Goal: Task Accomplishment & Management: Manage account settings

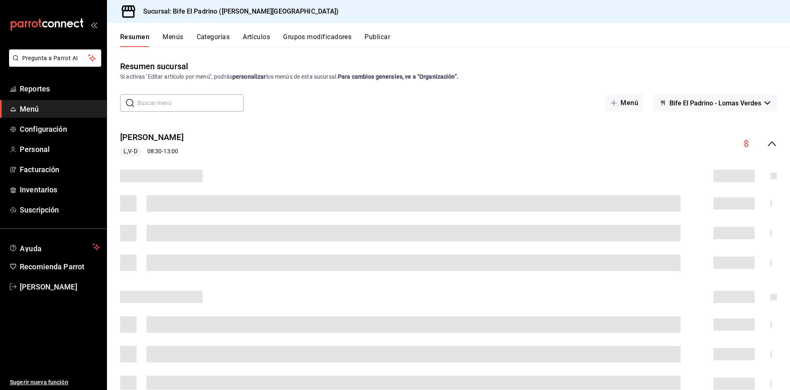
click at [248, 41] on button "Artículos" at bounding box center [256, 40] width 27 height 14
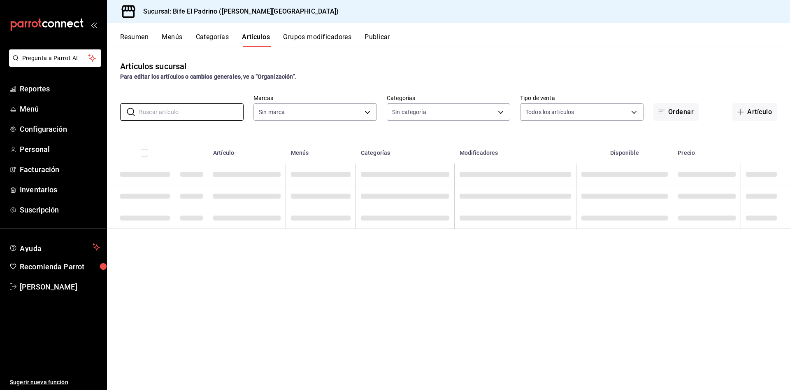
drag, startPoint x: 195, startPoint y: 113, endPoint x: 649, endPoint y: 113, distance: 453.7
click at [195, 113] on input "text" at bounding box center [191, 112] width 105 height 16
type input "29812e5a-8f7c-4e92-8f2a-002f081b0597"
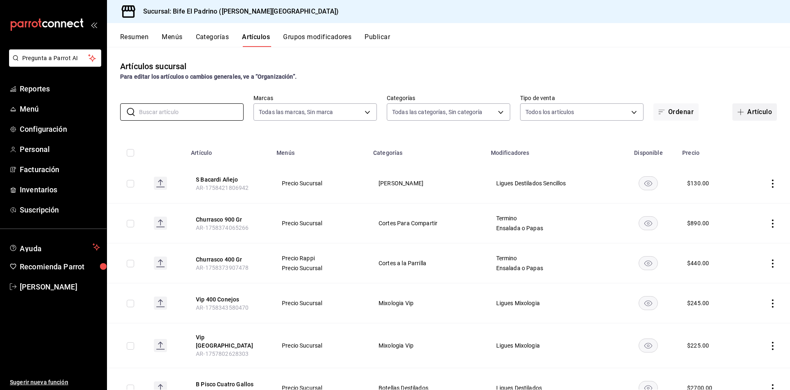
type input "26fff368-dde2-49cc-b82b-959fd44b70ef,e1a85fa7-9893-4e96-a941-5aad07e0ada2,07c83…"
click at [751, 113] on button "Artículo" at bounding box center [755, 111] width 44 height 17
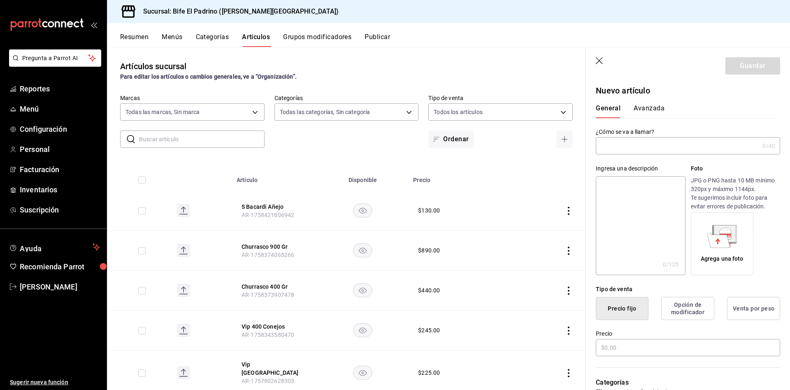
click at [637, 149] on input "text" at bounding box center [677, 145] width 163 height 16
type input "c"
type input "Serv Copa Clericot"
click at [649, 341] on input "text" at bounding box center [688, 347] width 184 height 17
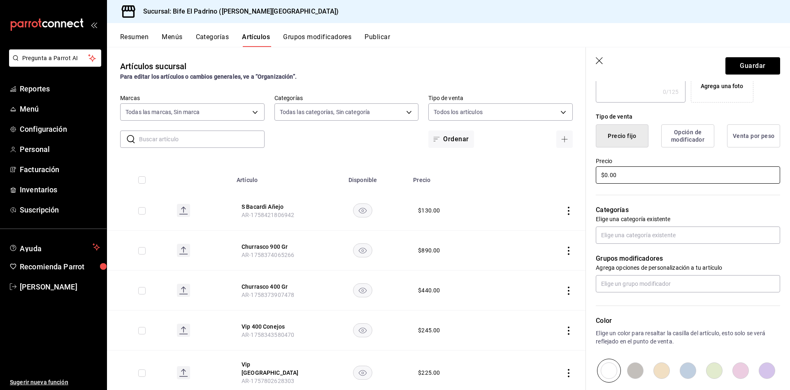
scroll to position [172, 0]
type input "$0.00"
click at [657, 235] on input "text" at bounding box center [688, 235] width 184 height 17
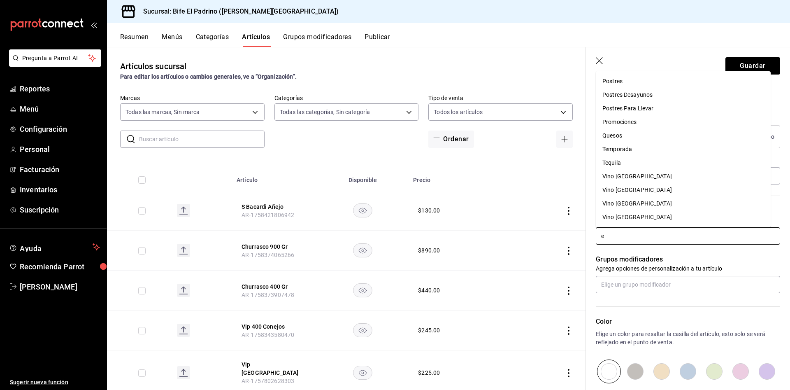
scroll to position [0, 0]
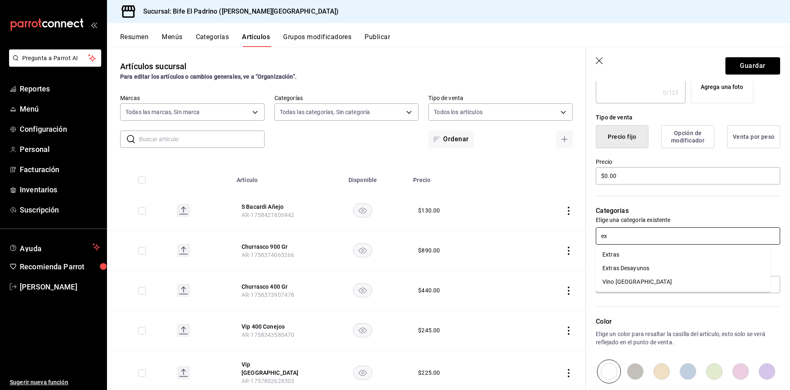
type input "e"
type input "b"
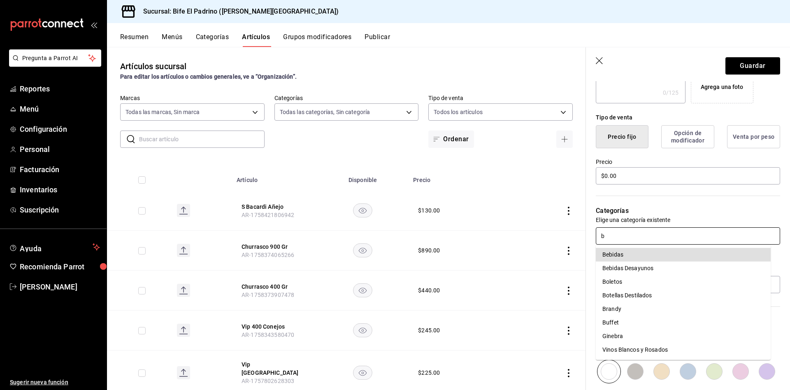
click at [611, 253] on li "Bebidas" at bounding box center [683, 255] width 175 height 14
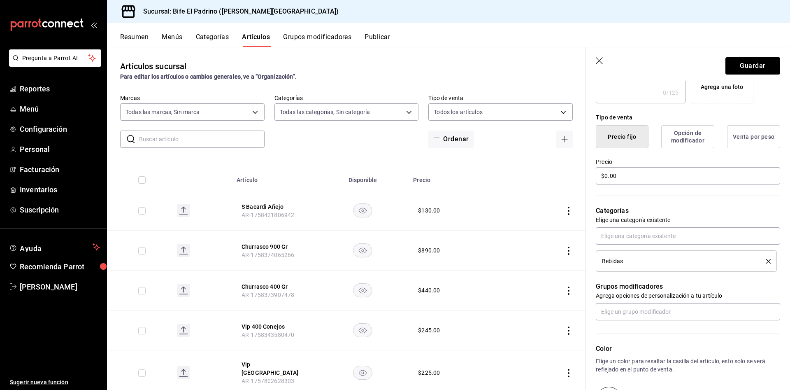
click at [647, 320] on div "Color Elige un color para resaltar la casilla del artículo, esto solo se verá r…" at bounding box center [683, 365] width 194 height 90
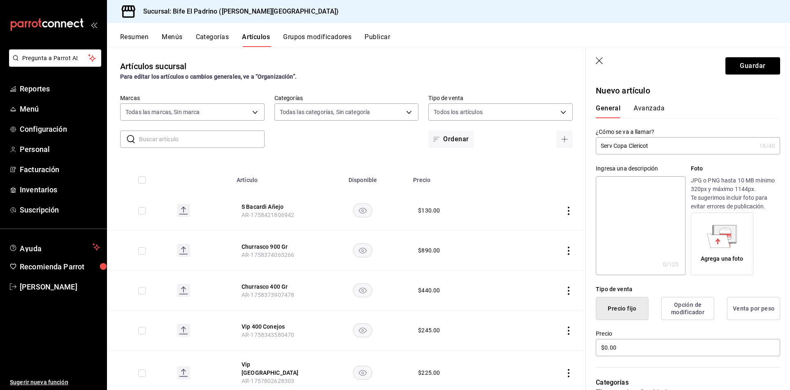
click at [645, 101] on div "General [PERSON_NAME]" at bounding box center [683, 107] width 194 height 21
click at [645, 107] on button "Avanzada" at bounding box center [649, 111] width 31 height 14
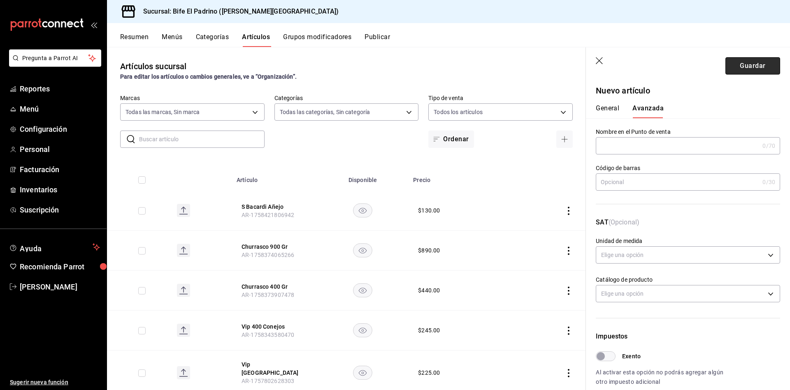
click at [737, 68] on button "Guardar" at bounding box center [753, 65] width 55 height 17
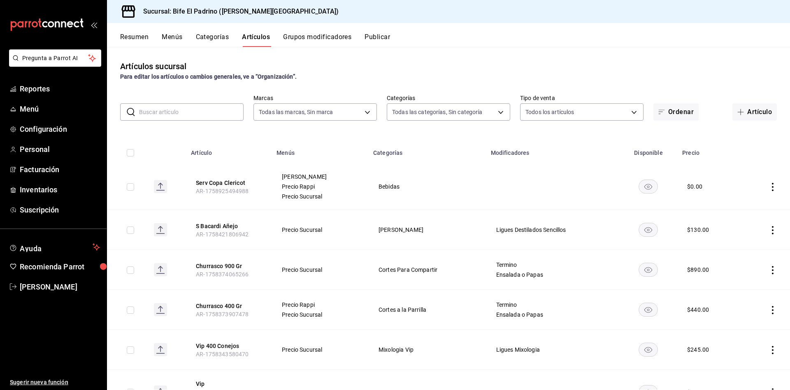
click at [128, 231] on input "checkbox" at bounding box center [130, 229] width 7 height 7
checkbox input "true"
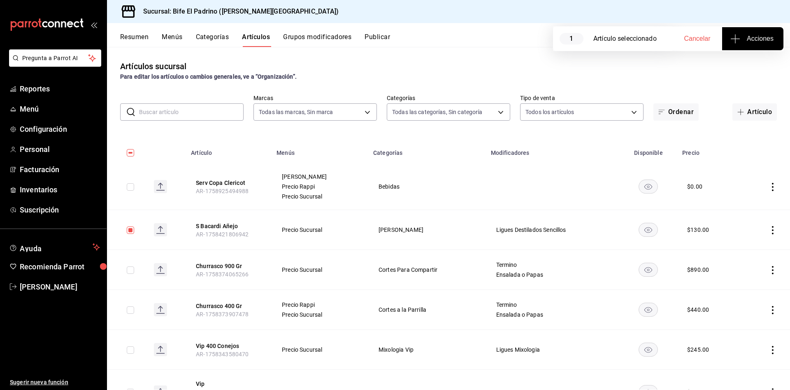
click at [732, 43] on icon "button" at bounding box center [736, 39] width 10 height 10
click at [744, 70] on li "Agregar tipo" at bounding box center [753, 65] width 62 height 22
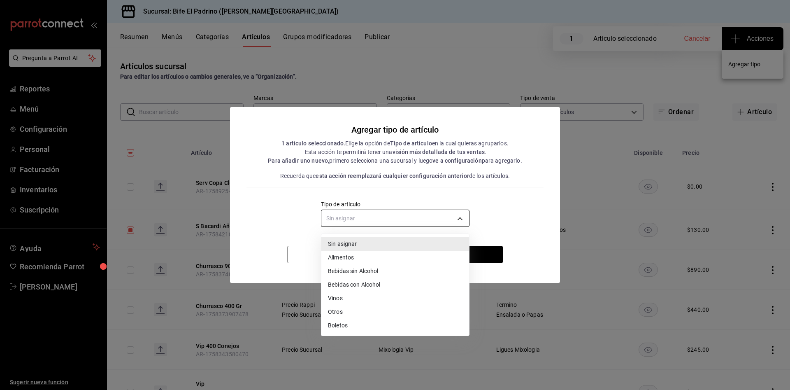
click at [421, 221] on body "Pregunta a Parrot AI Reportes Menú Configuración Personal Facturación Inventari…" at bounding box center [395, 195] width 790 height 390
click at [355, 280] on li "Bebidas con Alcohol" at bounding box center [396, 285] width 148 height 14
type input "da1dfecd-29c6-49a3-8a0d-42aa13e068b8"
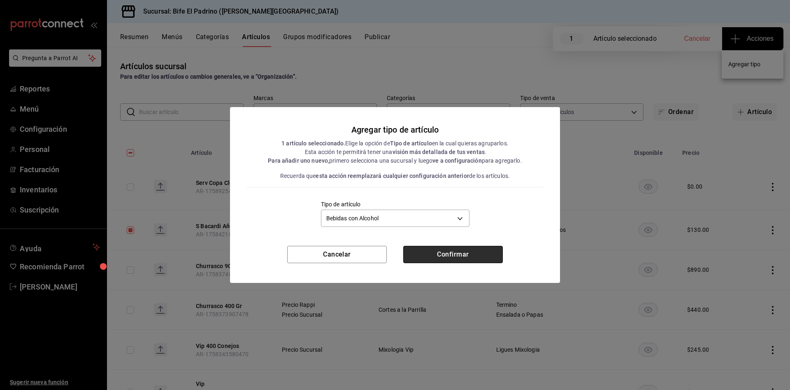
click at [455, 251] on button "Confirmar" at bounding box center [453, 254] width 100 height 17
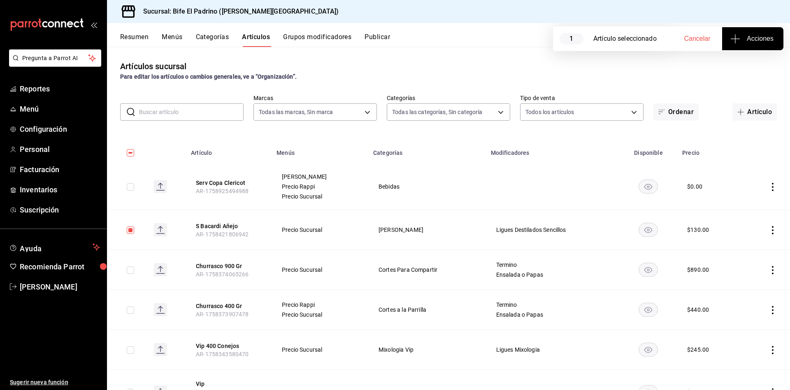
click at [769, 185] on icon "actions" at bounding box center [773, 187] width 8 height 8
click at [723, 205] on icon at bounding box center [718, 206] width 10 height 10
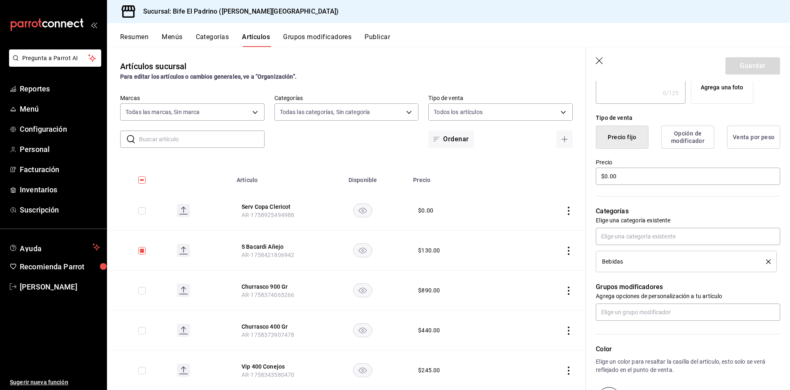
scroll to position [172, 0]
drag, startPoint x: 629, startPoint y: 179, endPoint x: 535, endPoint y: 177, distance: 93.9
click at [535, 177] on main "Artículos sucursal Para editar los artículos o cambios generales, ve a “Organiz…" at bounding box center [448, 218] width 683 height 343
type input "$2.00"
type input "$35.00"
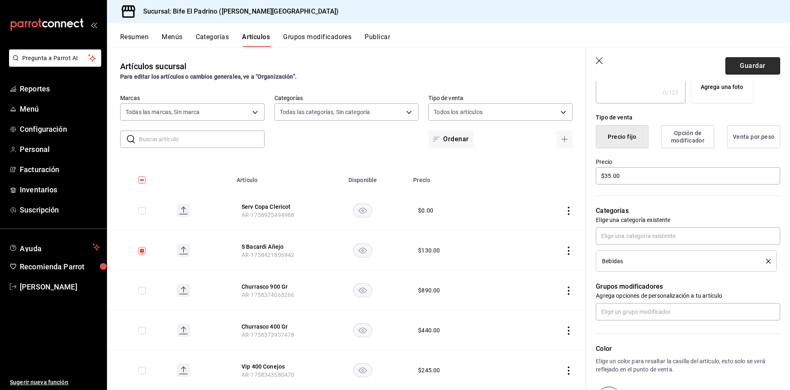
click at [741, 63] on button "Guardar" at bounding box center [753, 65] width 55 height 17
